Goal: Task Accomplishment & Management: Use online tool/utility

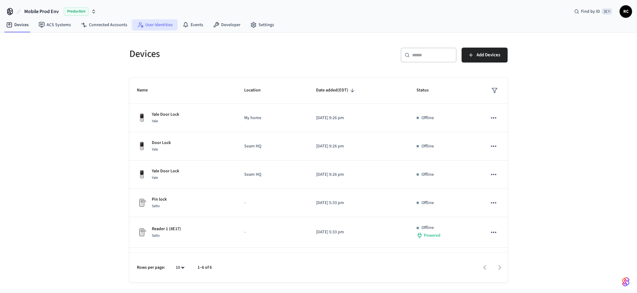
click at [140, 28] on link "User Identities" at bounding box center [154, 24] width 45 height 11
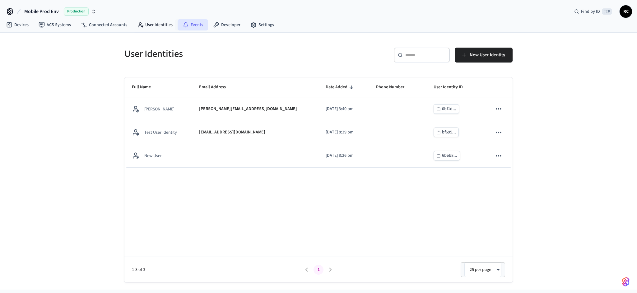
click at [203, 27] on link "Events" at bounding box center [193, 24] width 30 height 11
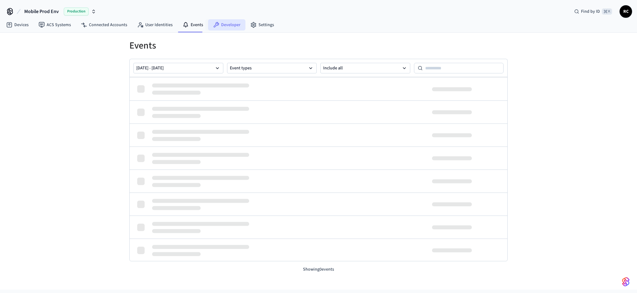
click at [220, 26] on link "Developer" at bounding box center [226, 24] width 37 height 11
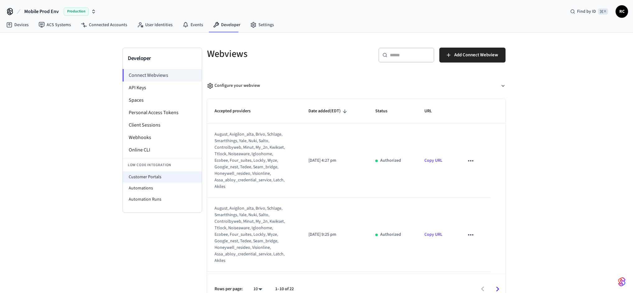
click at [165, 179] on li "Customer Portals" at bounding box center [162, 176] width 79 height 11
select select "**********"
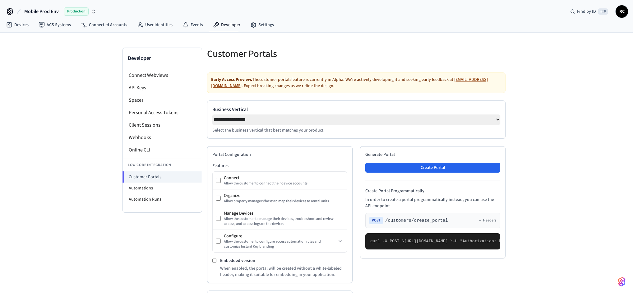
click at [58, 6] on button "Mobile Prod Env Production" at bounding box center [60, 11] width 76 height 13
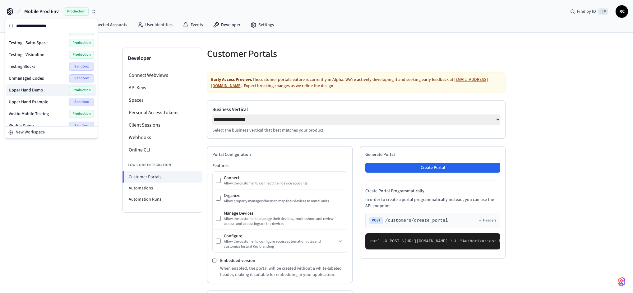
scroll to position [728, 0]
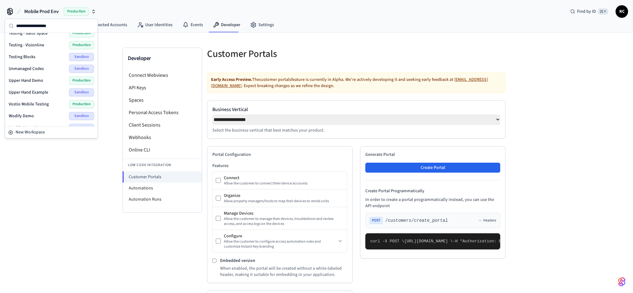
click at [44, 124] on div "Wodify Example Sandbox" at bounding box center [51, 128] width 85 height 8
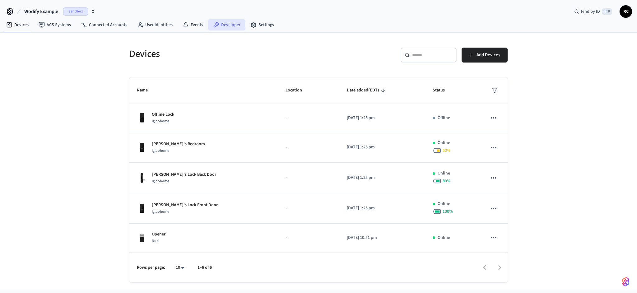
click at [226, 20] on link "Developer" at bounding box center [226, 24] width 37 height 11
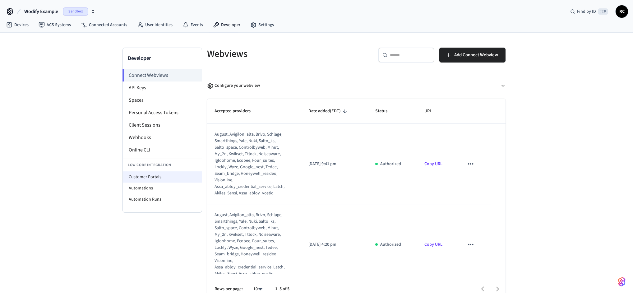
click at [171, 175] on li "Customer Portals" at bounding box center [162, 176] width 79 height 11
select select "**********"
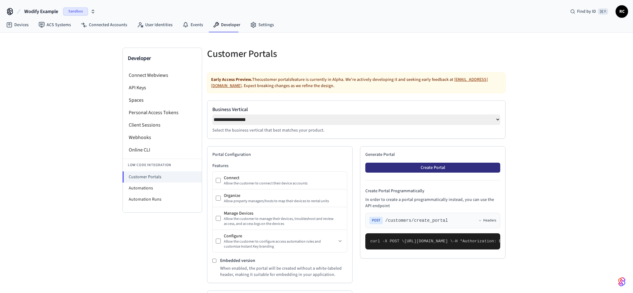
click at [434, 168] on button "Create Portal" at bounding box center [432, 168] width 135 height 10
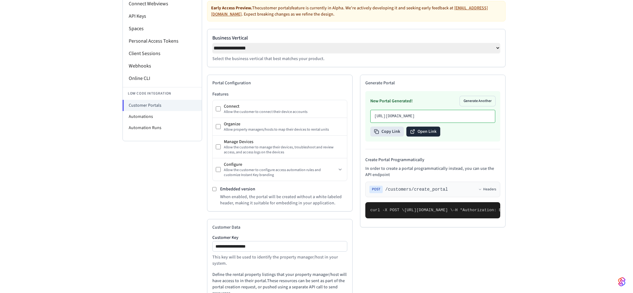
scroll to position [69, 0]
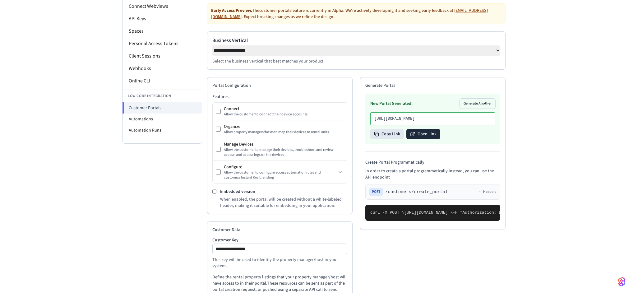
click at [437, 139] on button "Open Link" at bounding box center [424, 134] width 34 height 10
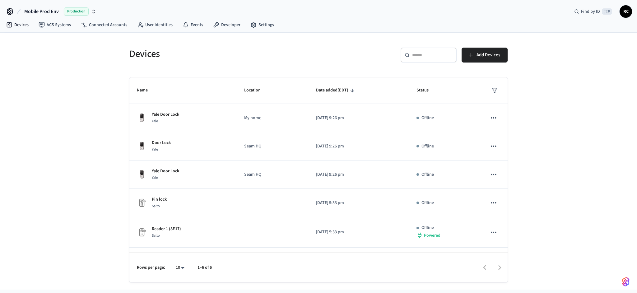
click at [42, 12] on span "Mobile Prod Env" at bounding box center [41, 11] width 35 height 7
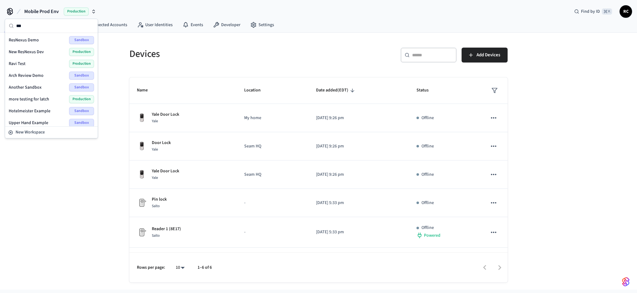
type input "***"
click at [42, 49] on span "New ResNexus Dev" at bounding box center [26, 52] width 35 height 6
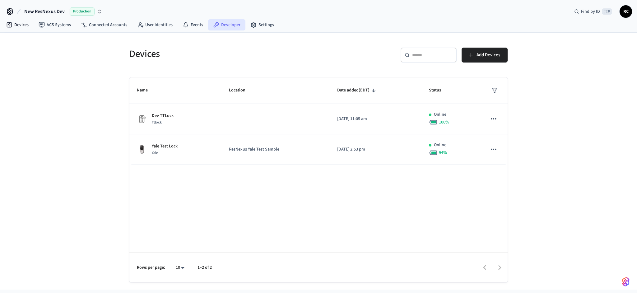
click at [223, 30] on link "Developer" at bounding box center [226, 24] width 37 height 11
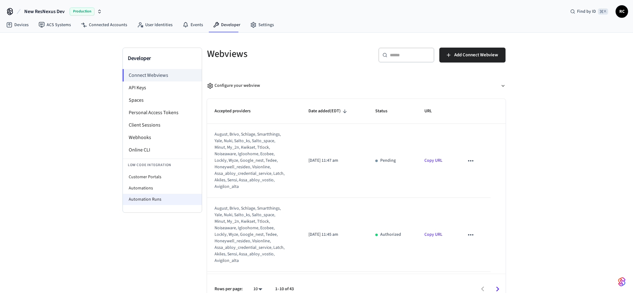
click at [145, 197] on li "Automation Runs" at bounding box center [162, 199] width 79 height 11
